Goal: Task Accomplishment & Management: Manage account settings

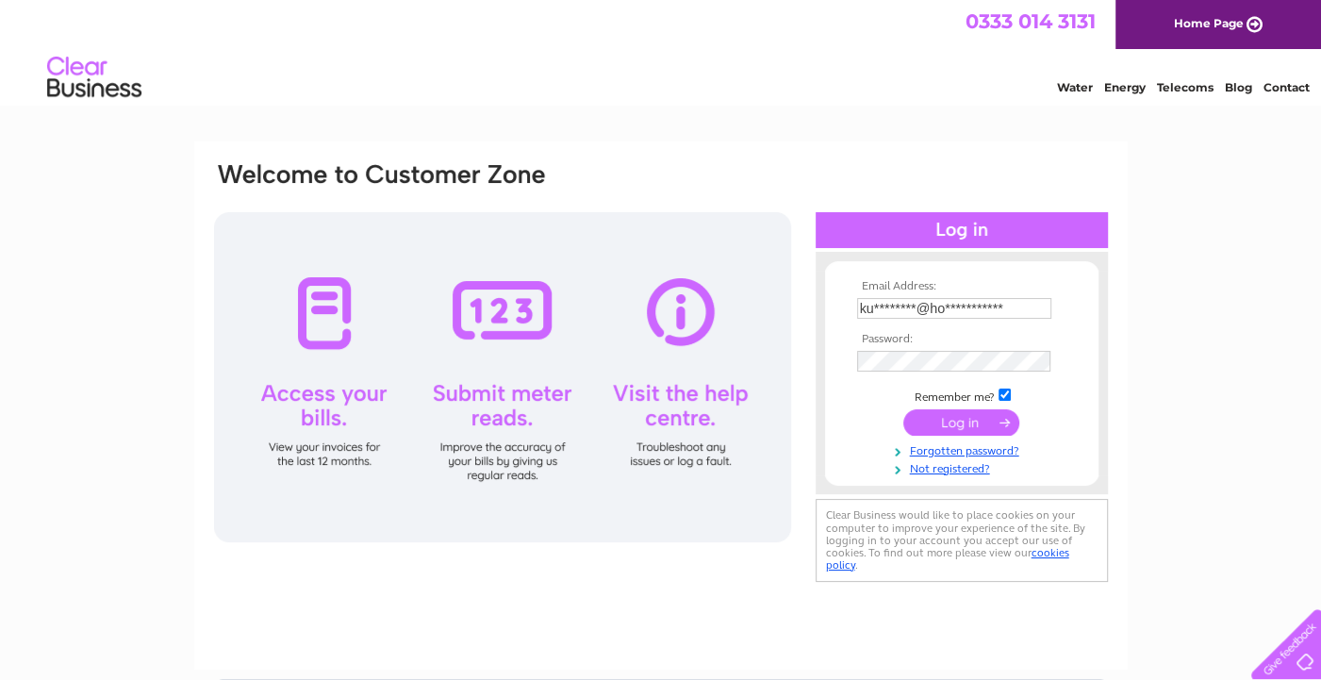
click at [946, 404] on td "Remember me?" at bounding box center [961, 395] width 219 height 19
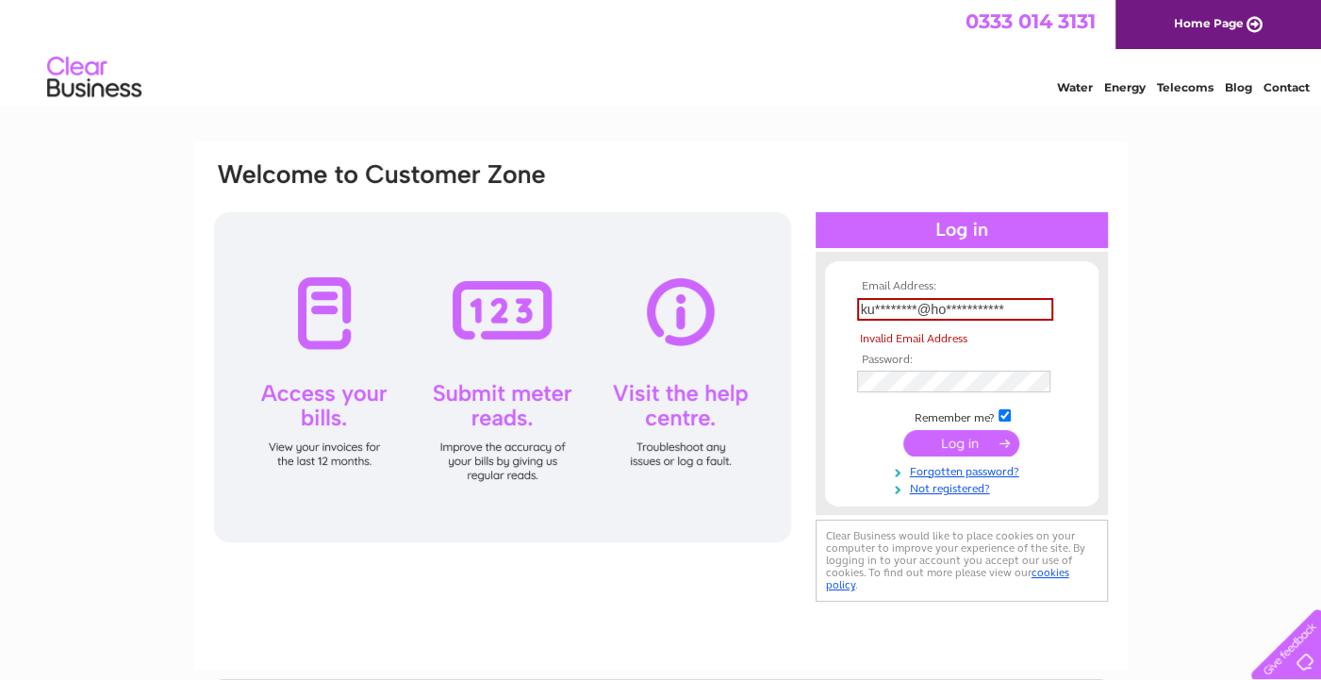
click at [1021, 312] on input "**********" at bounding box center [955, 309] width 196 height 23
type input "kurthughes@hotmail.co.uk"
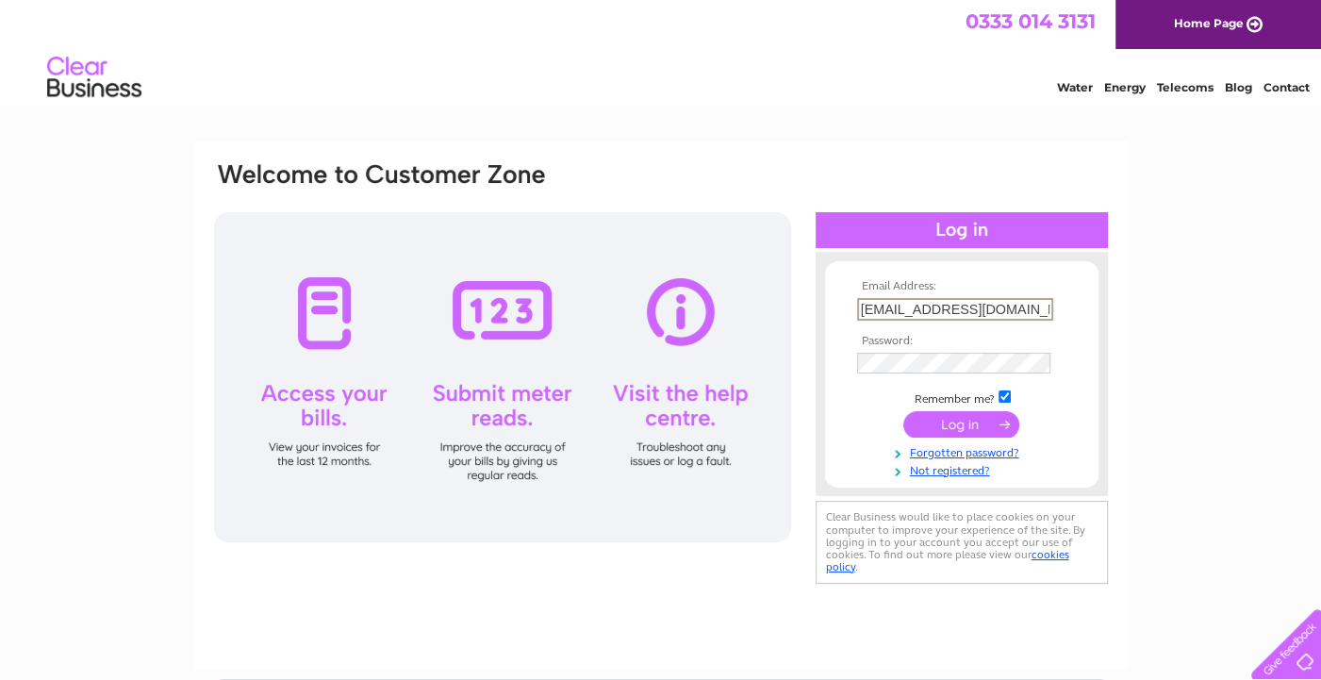
click at [952, 417] on input "submit" at bounding box center [961, 424] width 116 height 26
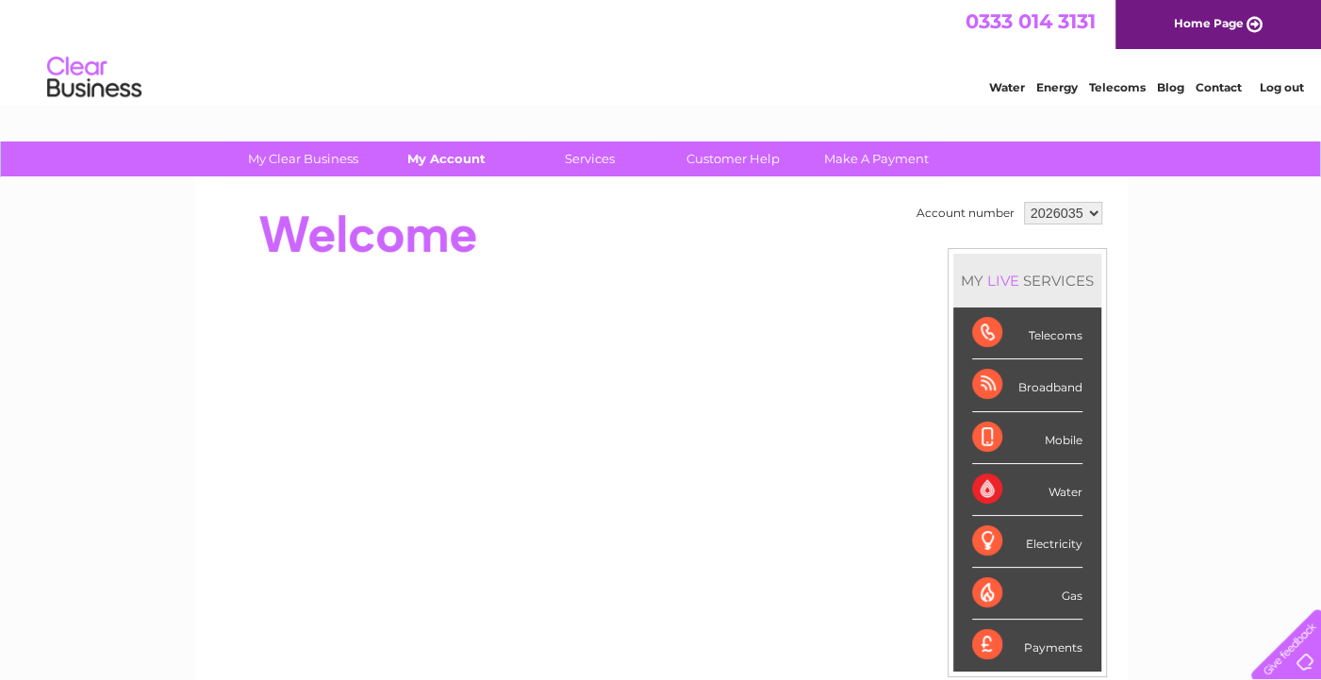
click at [428, 165] on link "My Account" at bounding box center [447, 158] width 156 height 35
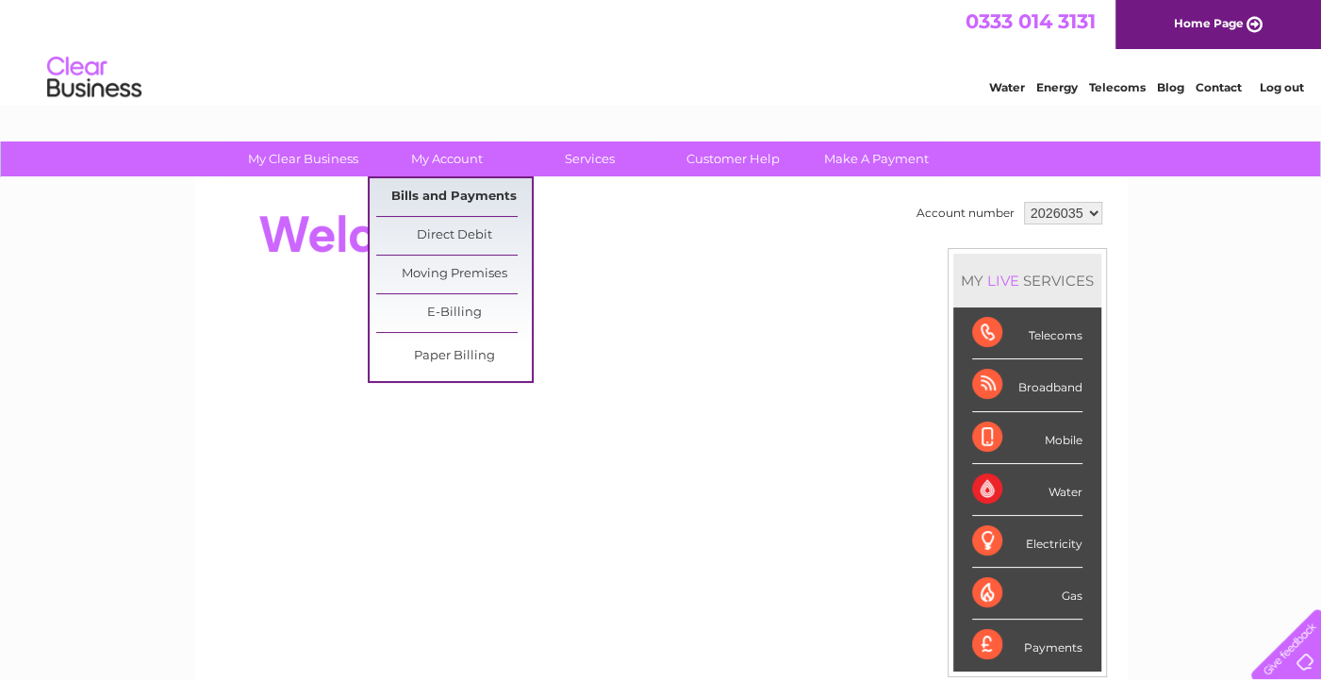
click at [453, 196] on link "Bills and Payments" at bounding box center [454, 197] width 156 height 38
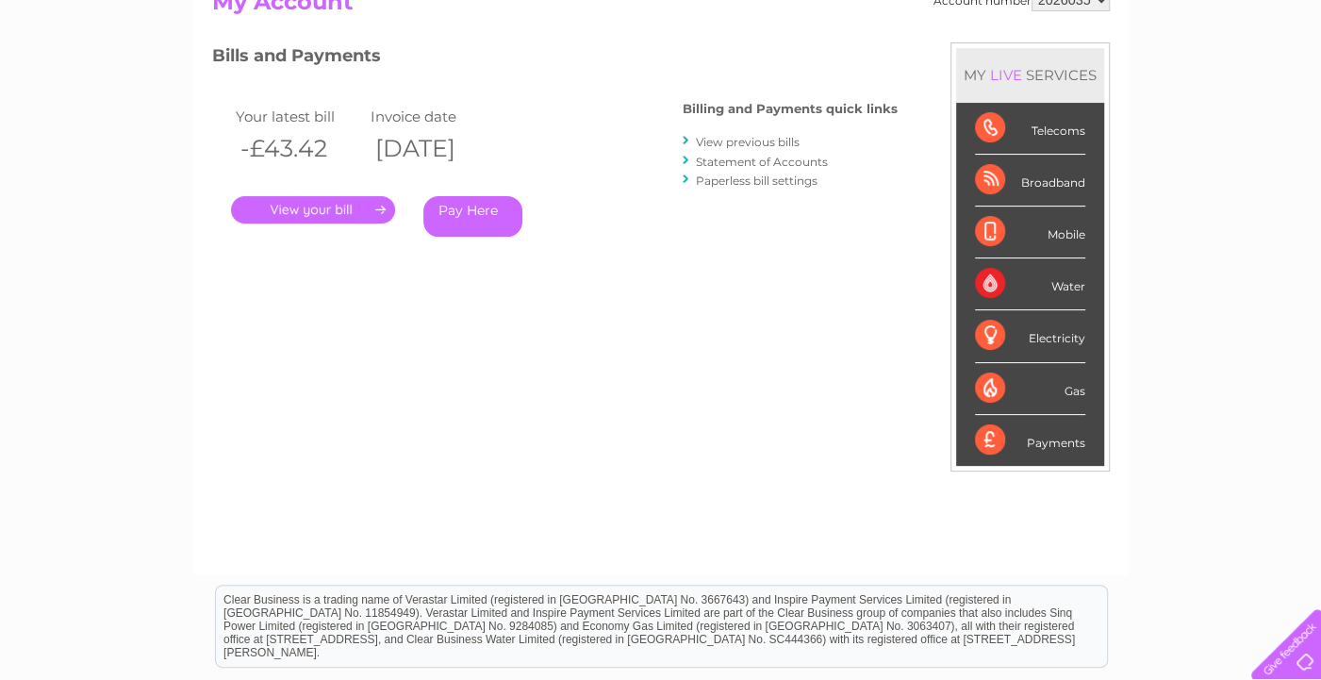
scroll to position [224, 0]
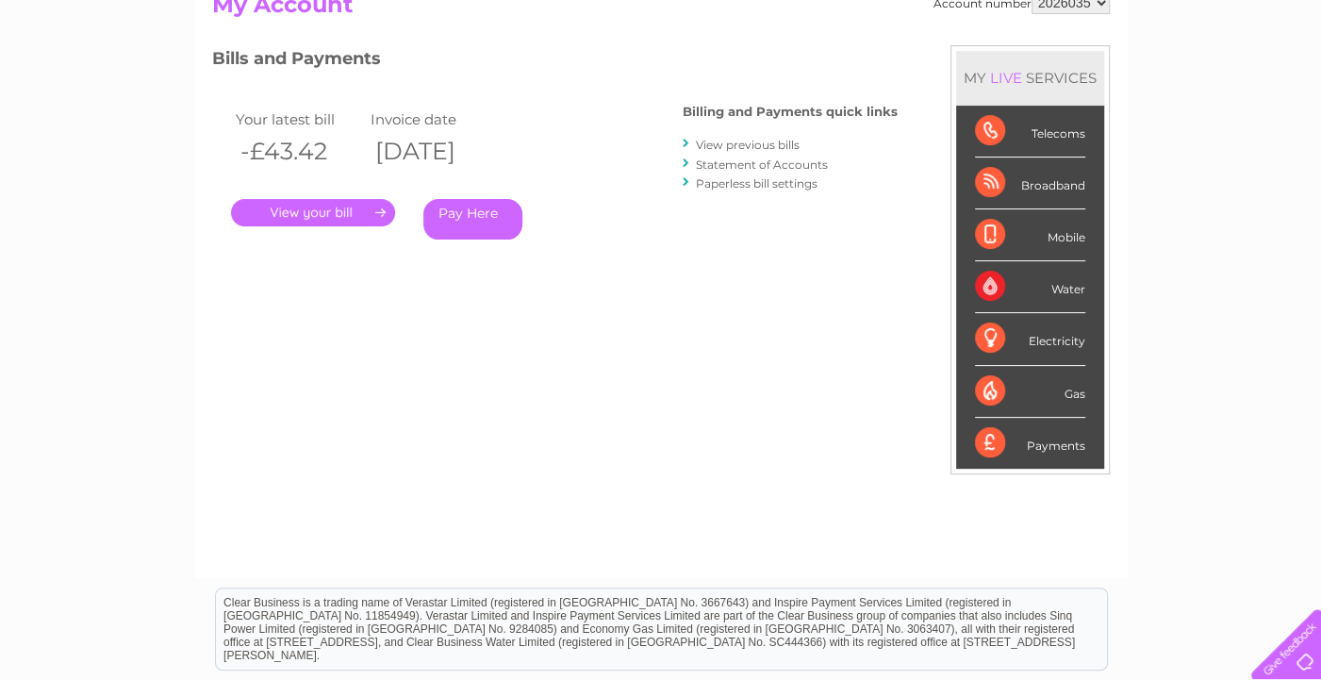
click at [314, 206] on link "." at bounding box center [313, 212] width 164 height 27
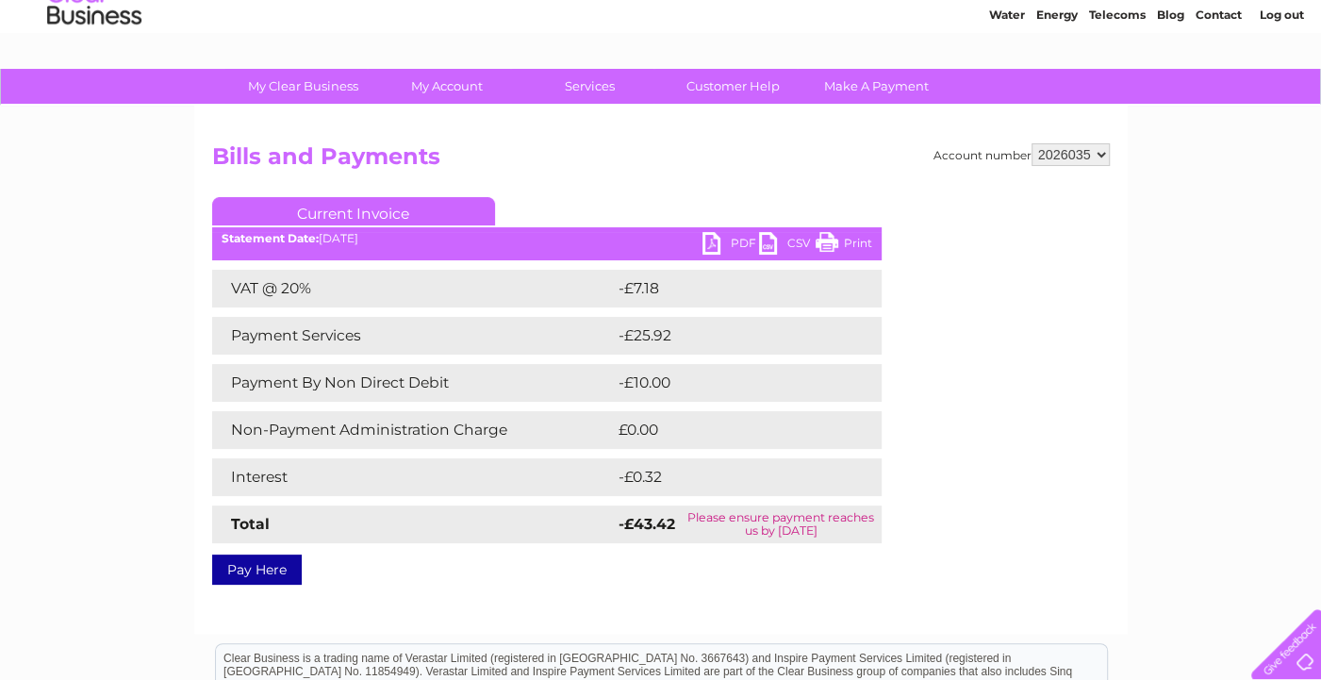
scroll to position [57, 0]
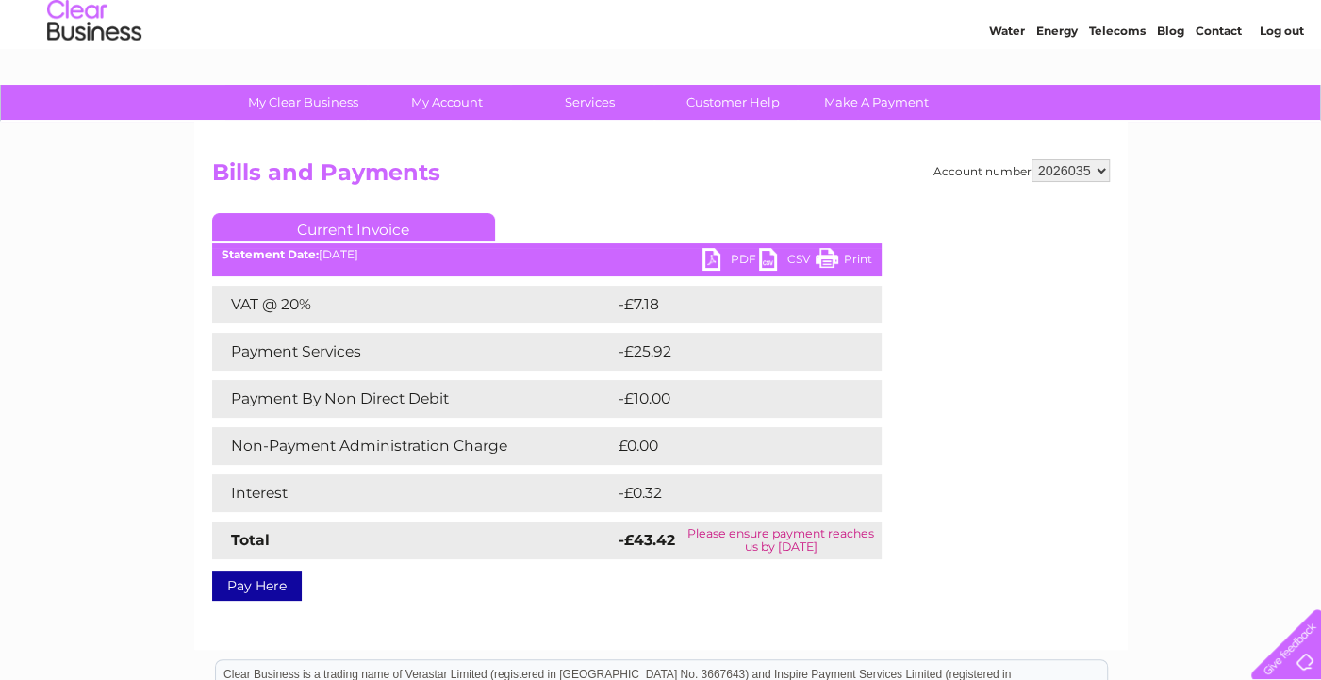
click at [283, 97] on link "My Clear Business" at bounding box center [303, 102] width 156 height 35
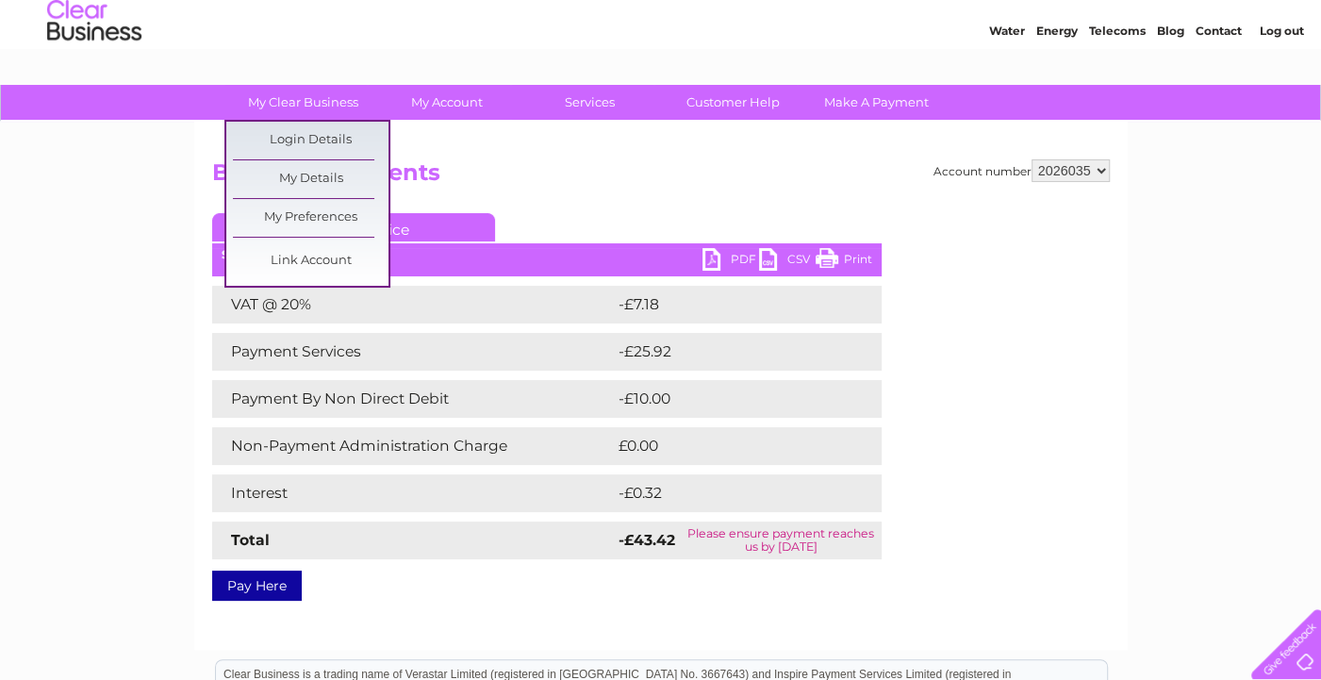
click at [519, 183] on h2 "Bills and Payments" at bounding box center [660, 177] width 897 height 36
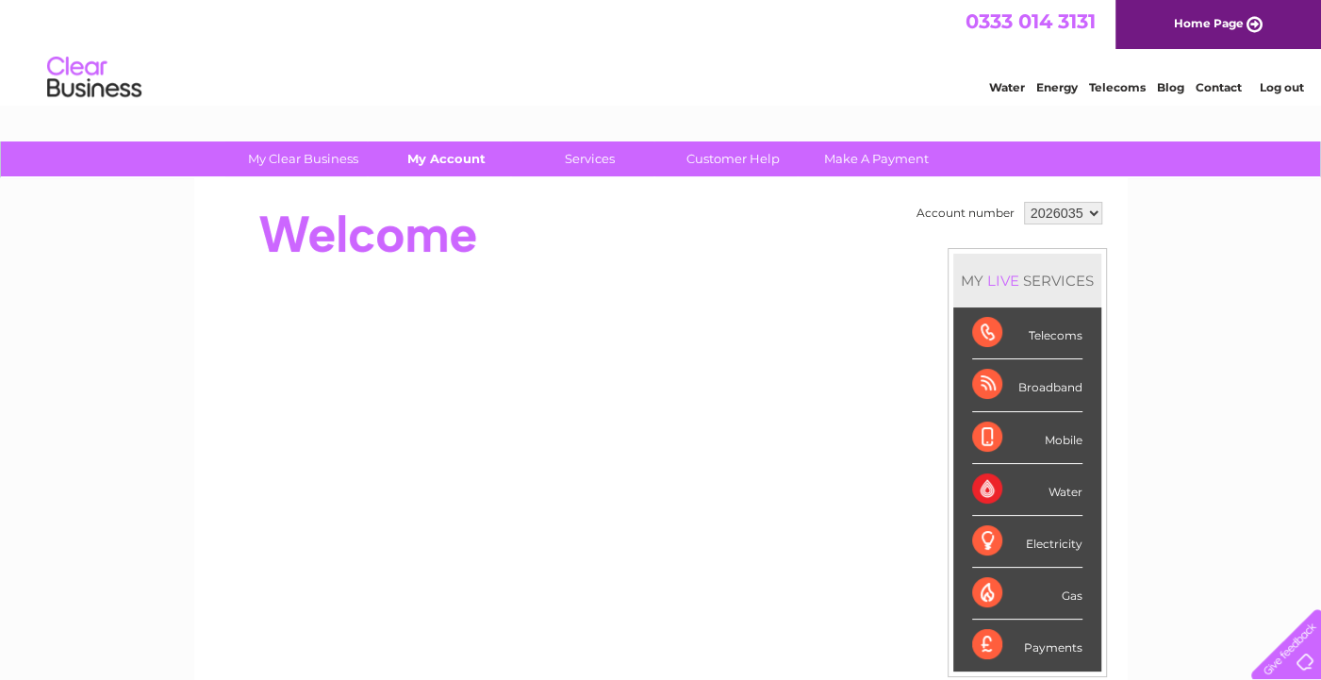
click at [441, 155] on link "My Account" at bounding box center [447, 158] width 156 height 35
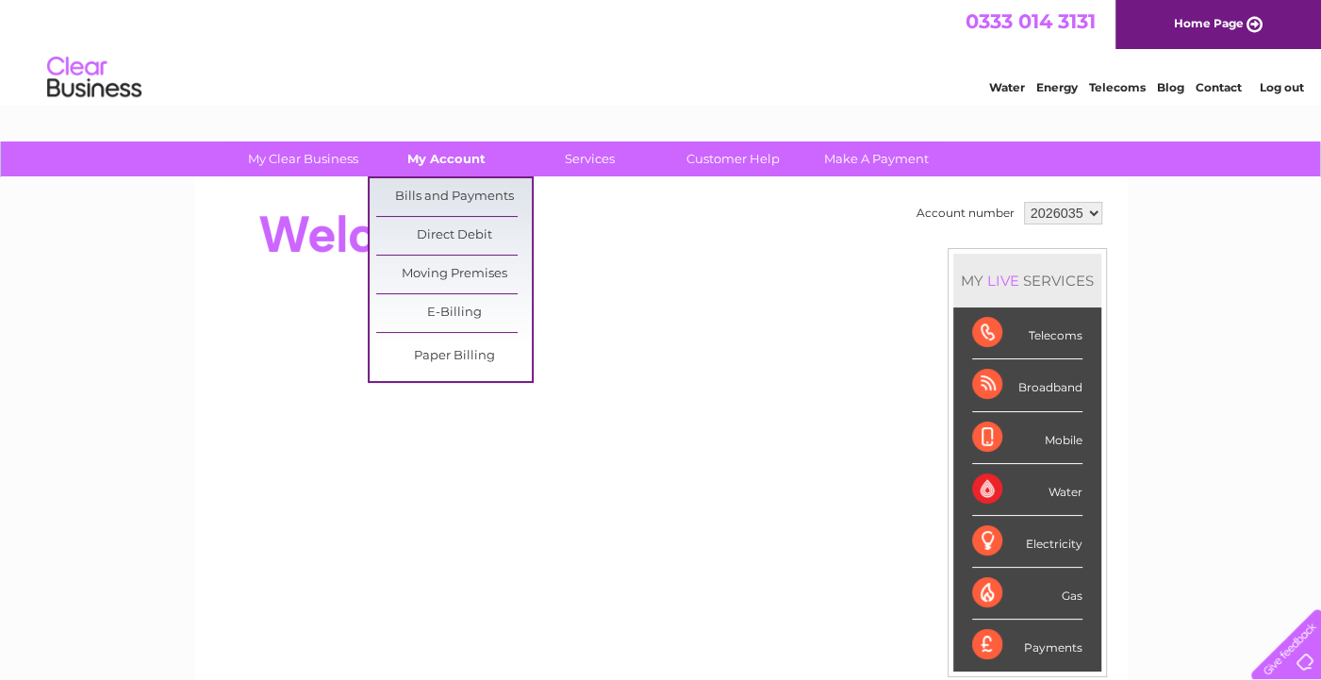
click at [454, 189] on link "Bills and Payments" at bounding box center [454, 197] width 156 height 38
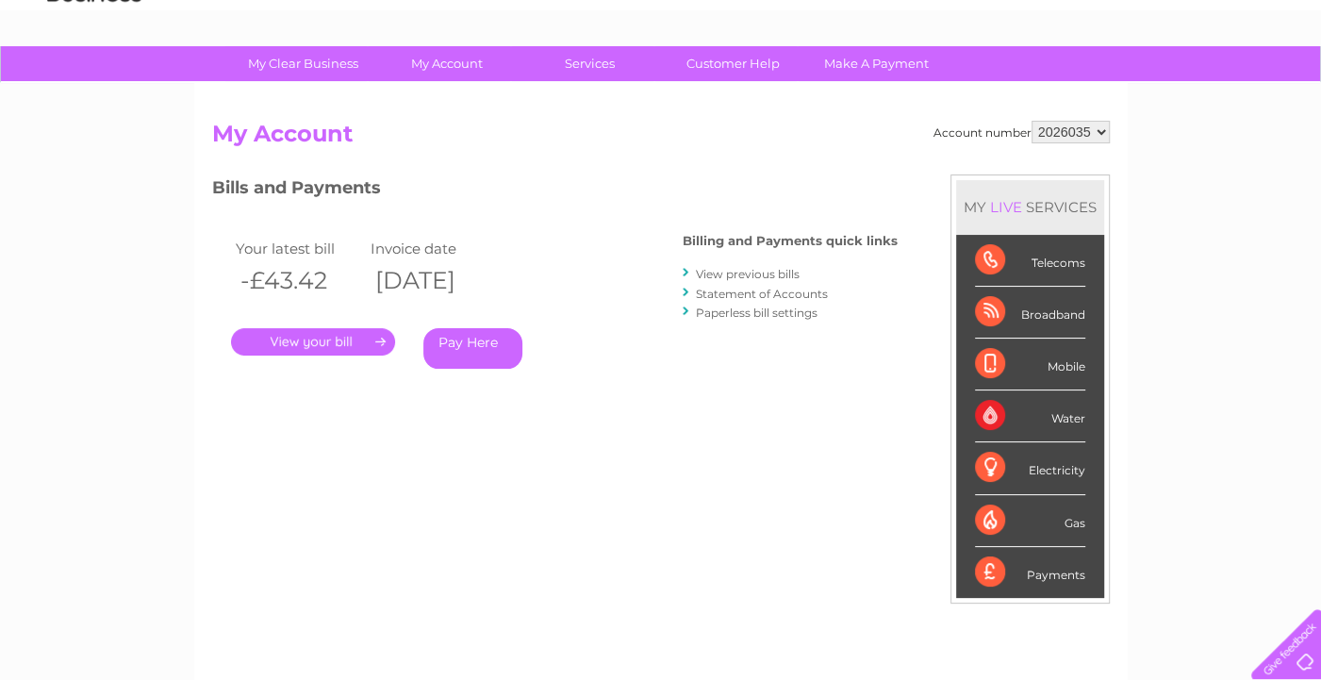
scroll to position [94, 0]
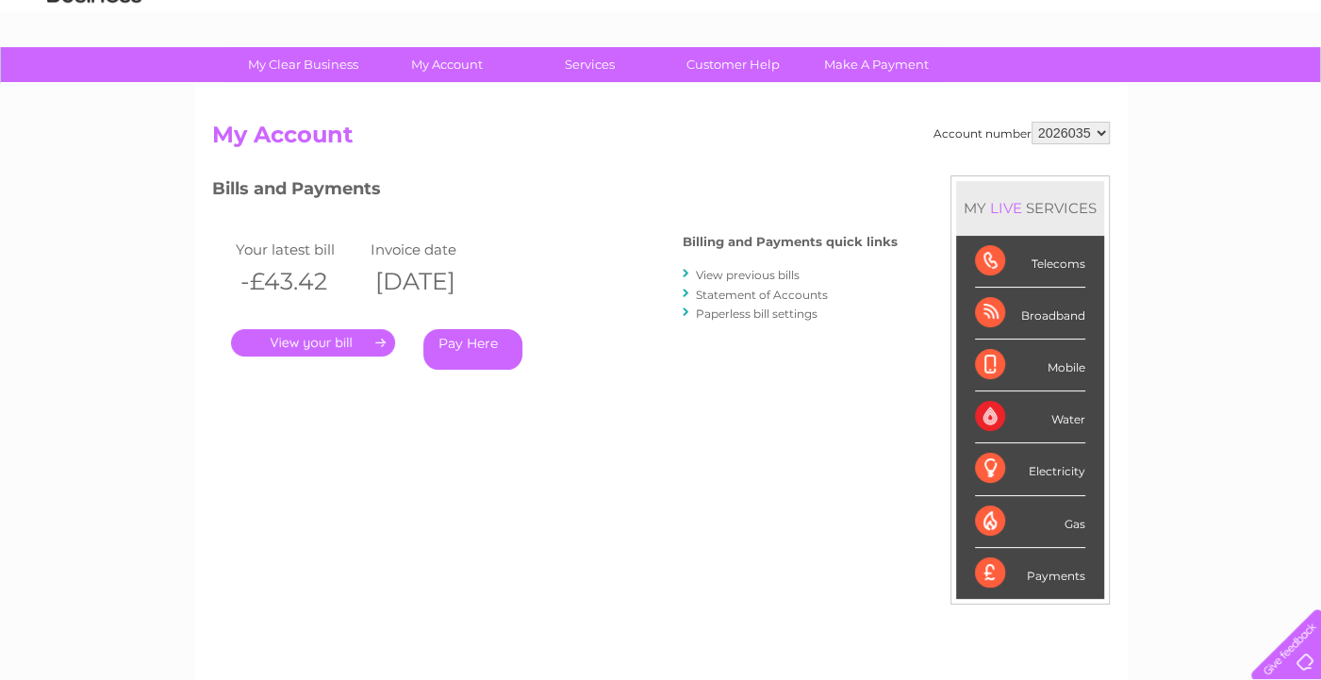
click at [346, 336] on link "." at bounding box center [313, 342] width 164 height 27
